Goal: Transaction & Acquisition: Purchase product/service

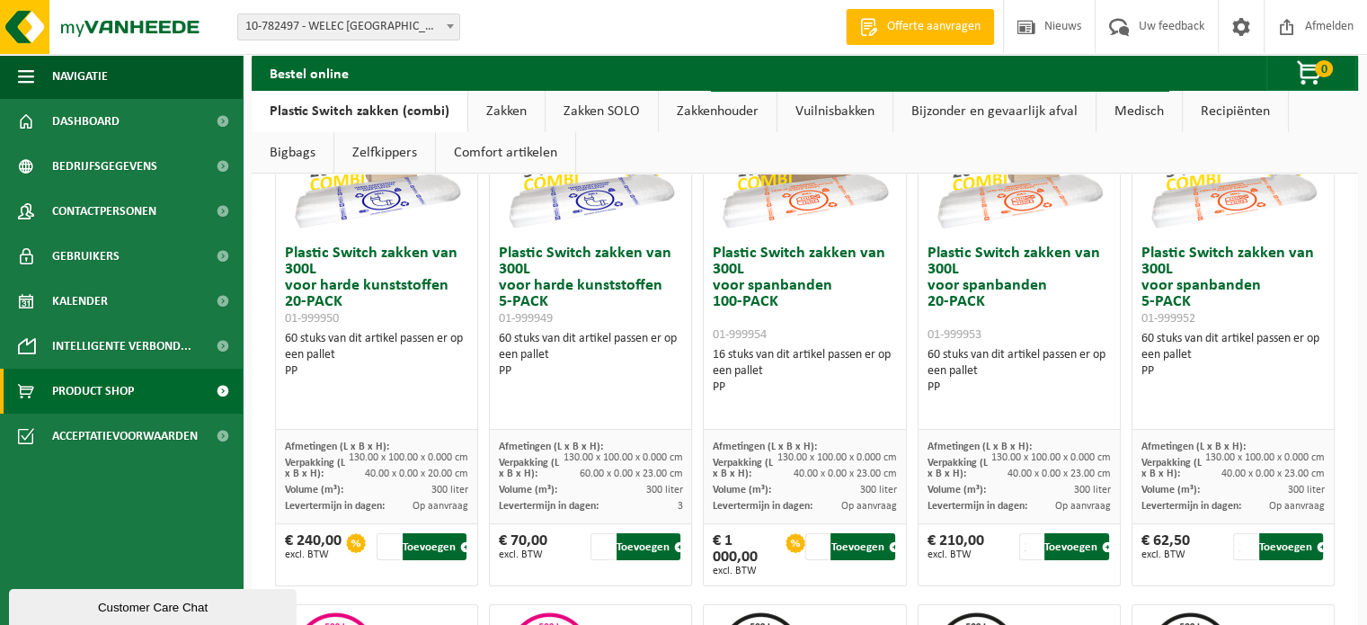
scroll to position [270, 0]
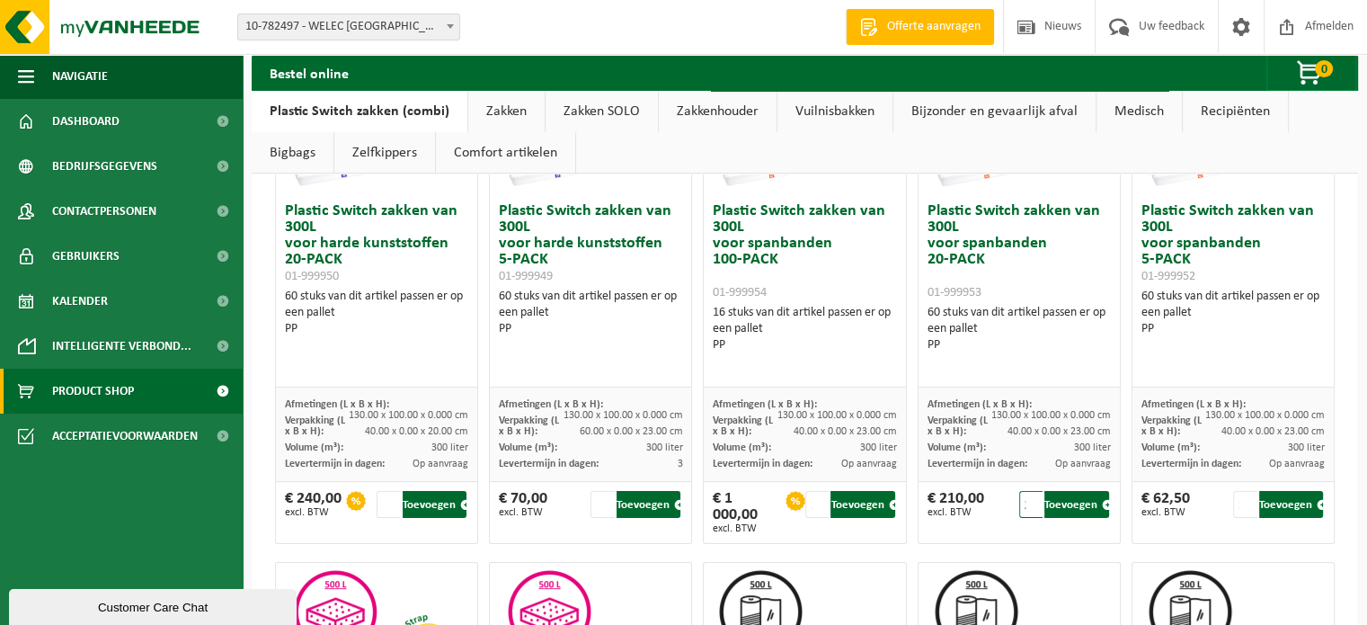
click at [1026, 501] on input "2" at bounding box center [1031, 504] width 24 height 27
type input "1"
click at [1028, 506] on input "1" at bounding box center [1031, 504] width 24 height 27
click at [1059, 502] on button "Toevoegen" at bounding box center [1076, 504] width 64 height 27
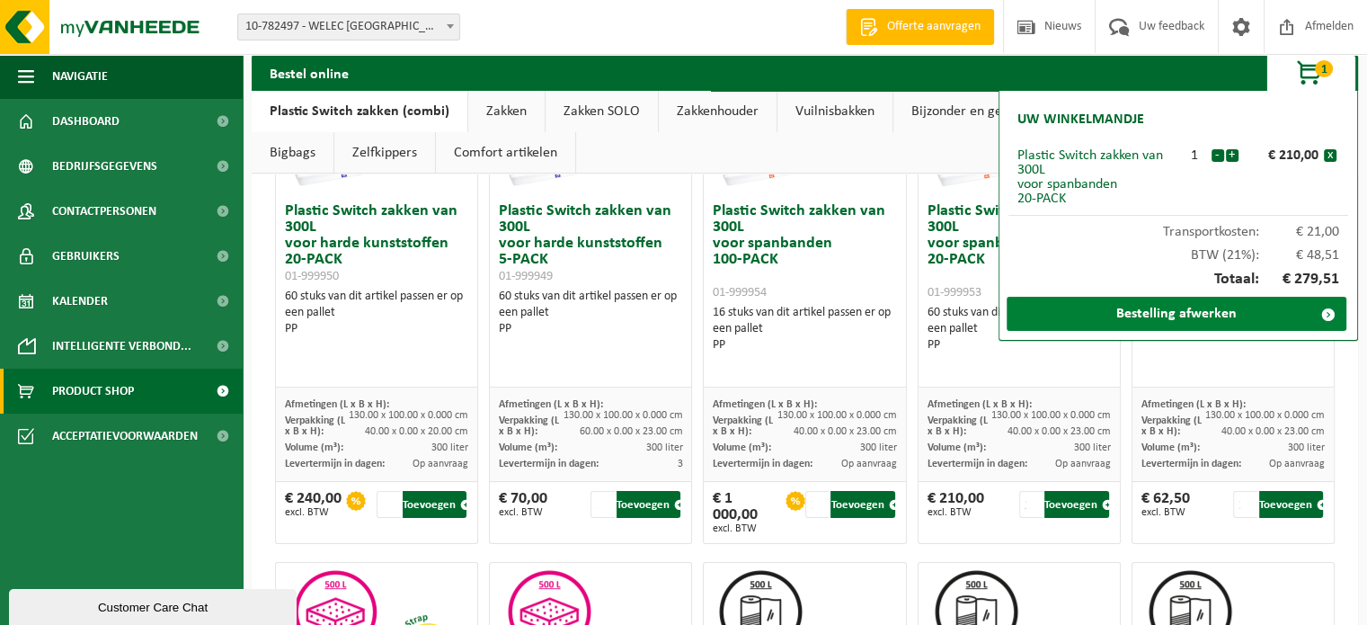
click at [1169, 321] on link "Bestelling afwerken" at bounding box center [1177, 314] width 340 height 34
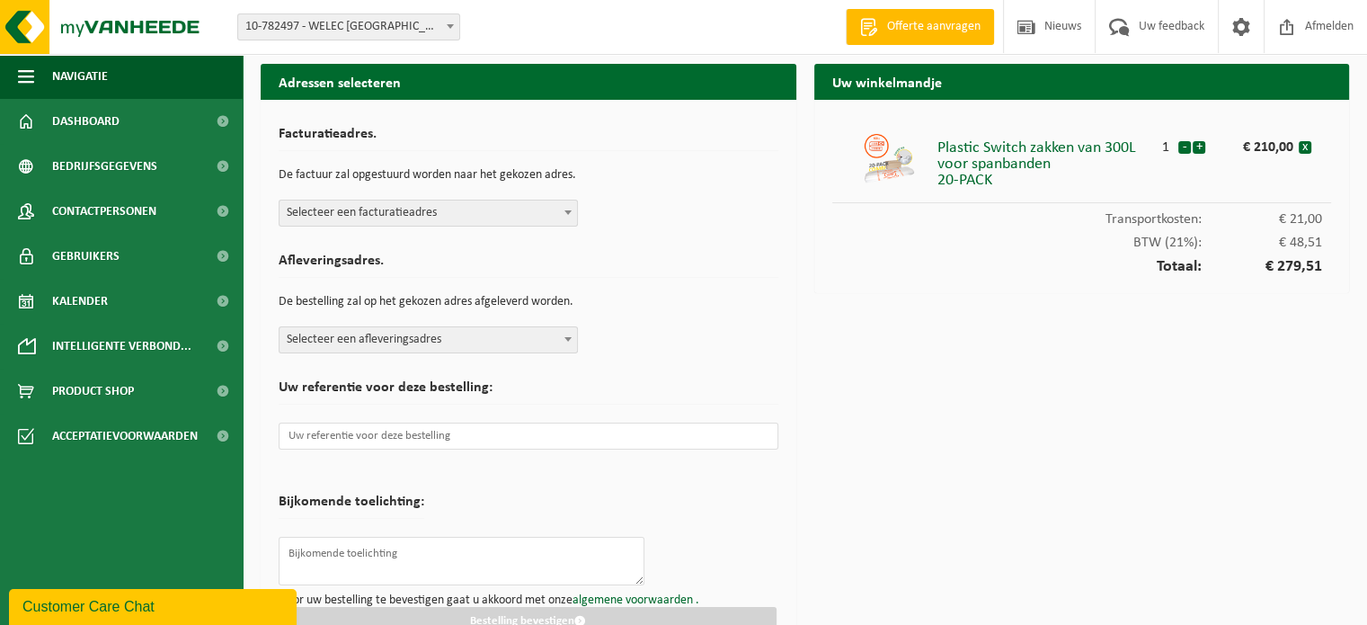
click at [574, 216] on span at bounding box center [568, 211] width 18 height 23
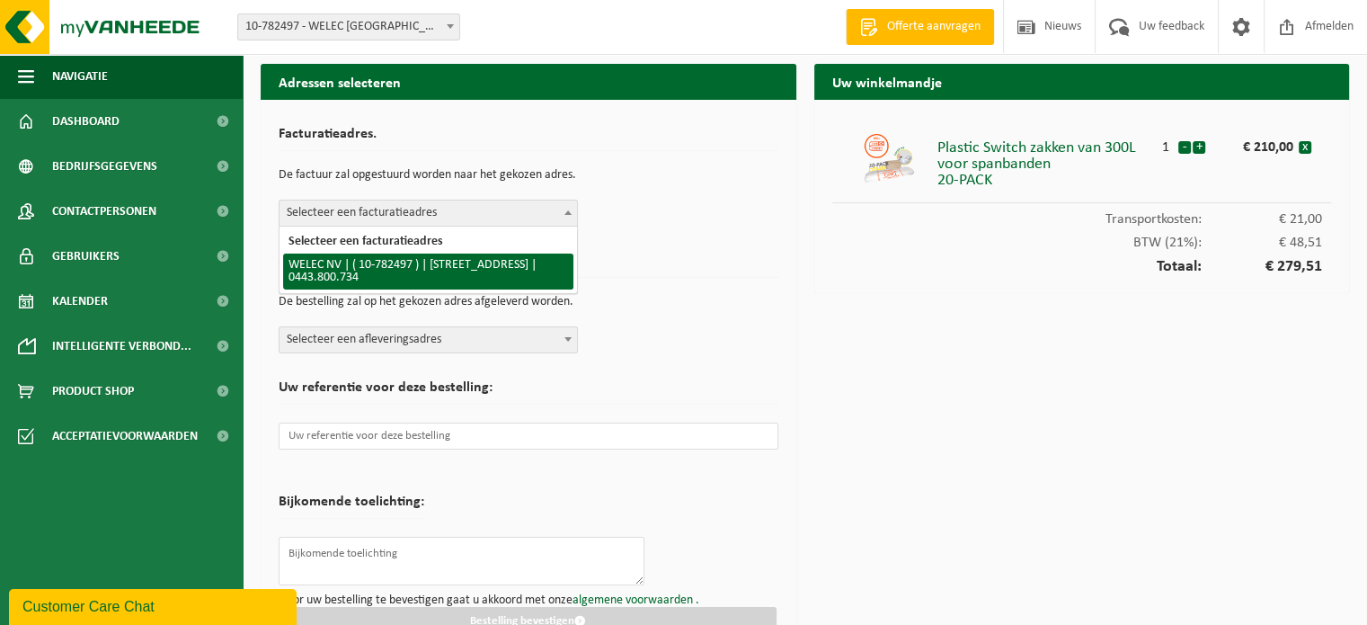
select select "35973"
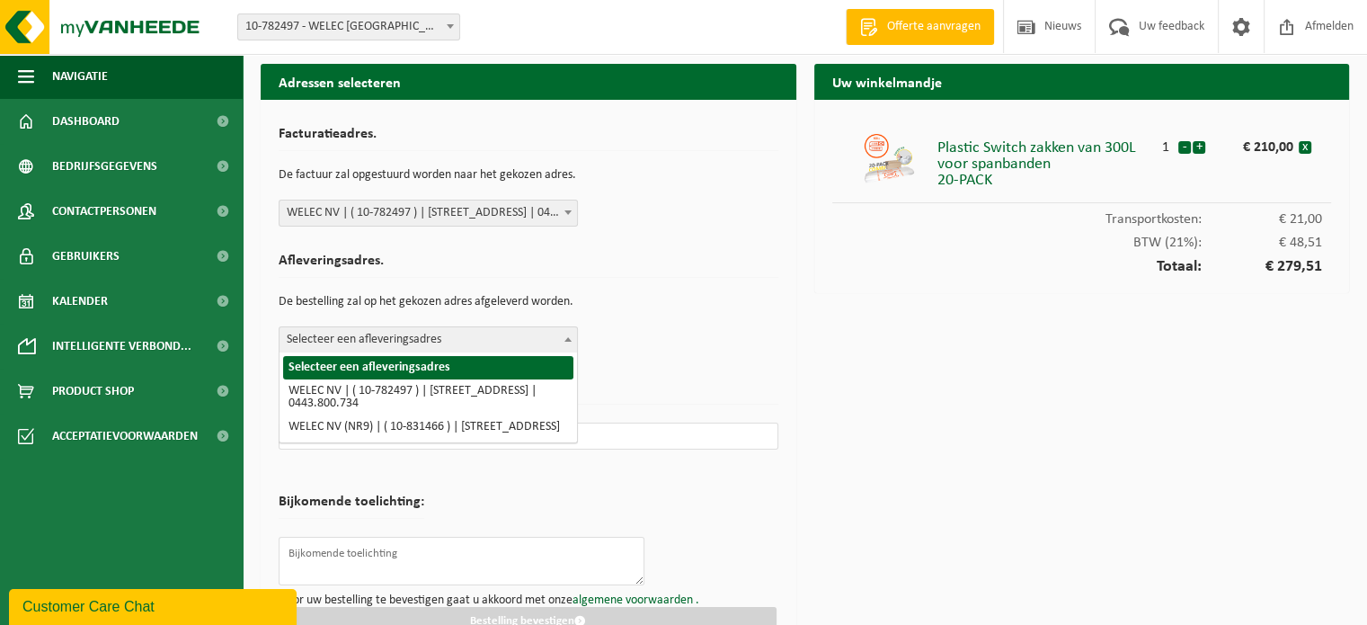
click at [563, 333] on span at bounding box center [568, 338] width 18 height 23
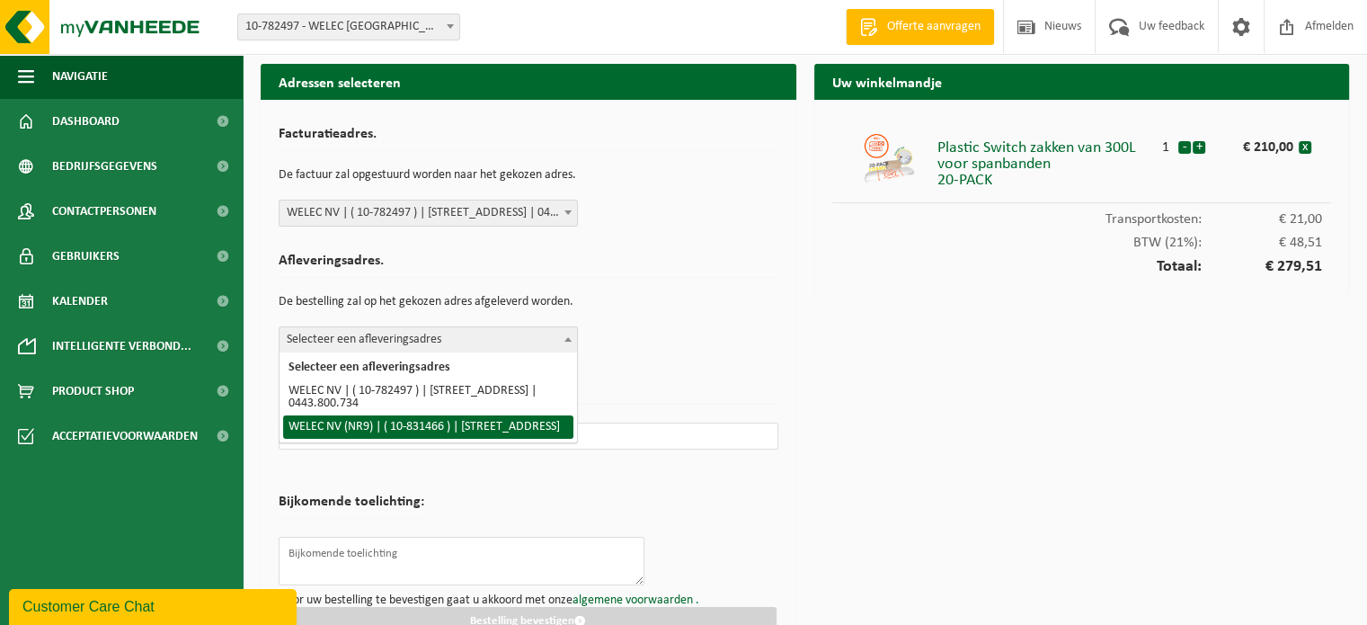
select select "88655"
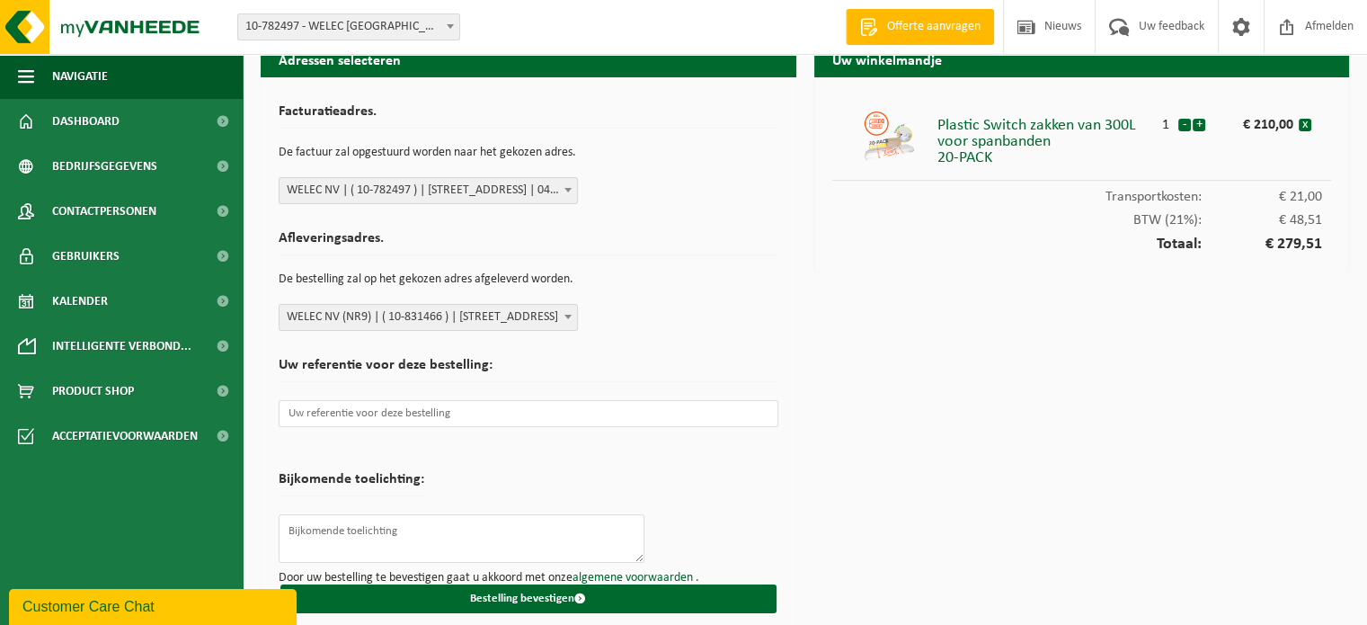
scroll to position [34, 0]
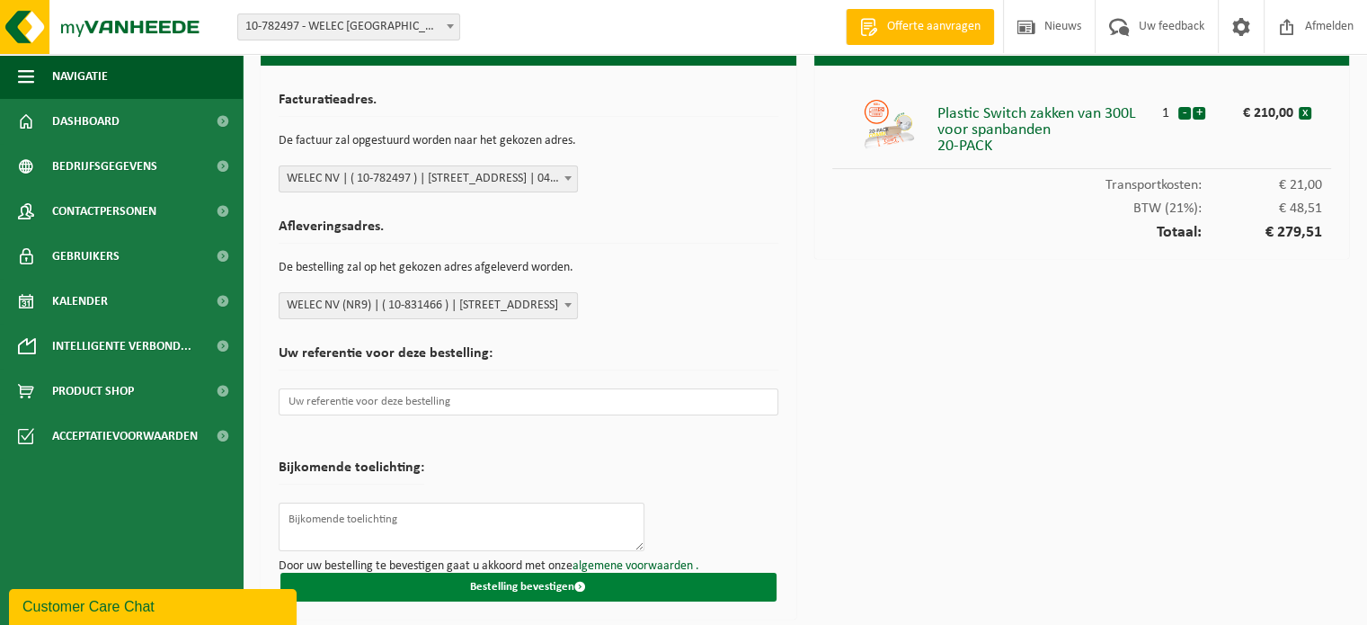
click at [627, 587] on button "Bestelling bevestigen" at bounding box center [528, 587] width 496 height 29
